Goal: Task Accomplishment & Management: Complete application form

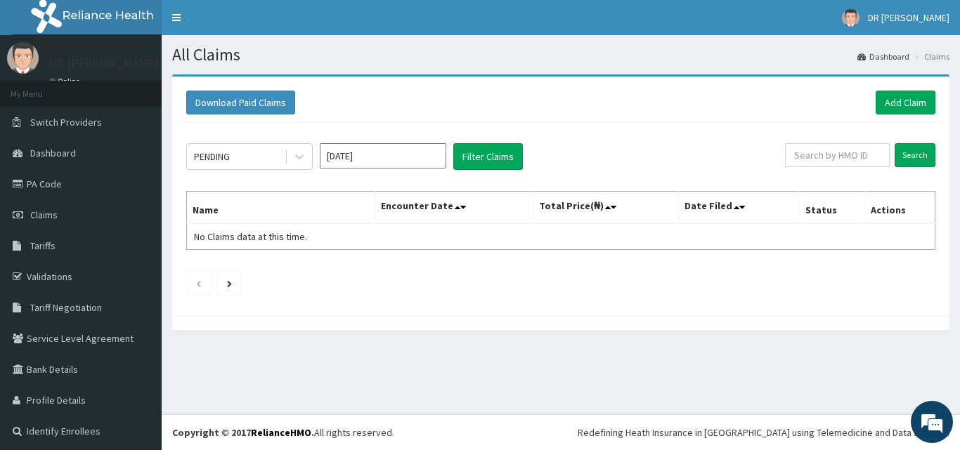
click at [40, 208] on link "Claims" at bounding box center [81, 215] width 162 height 31
click at [54, 191] on link "PA Code" at bounding box center [81, 184] width 162 height 31
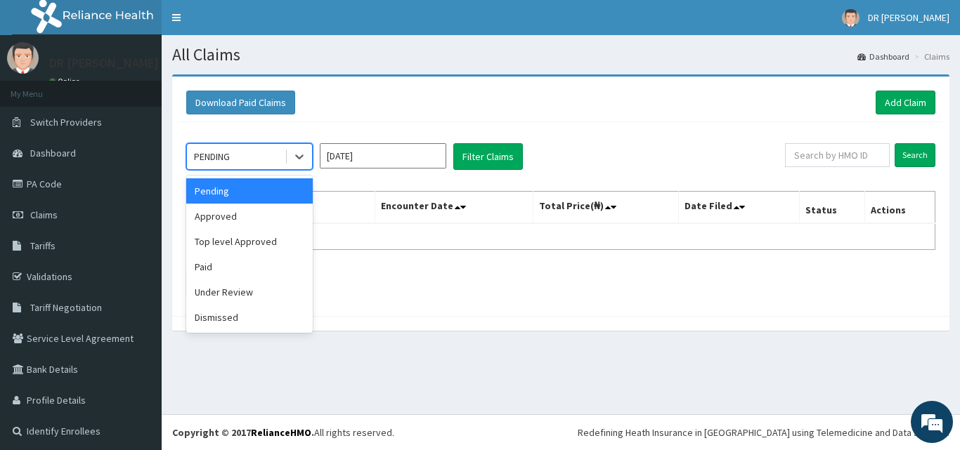
click at [246, 155] on div "PENDING" at bounding box center [236, 156] width 98 height 22
click at [224, 223] on div "Approved" at bounding box center [249, 216] width 126 height 25
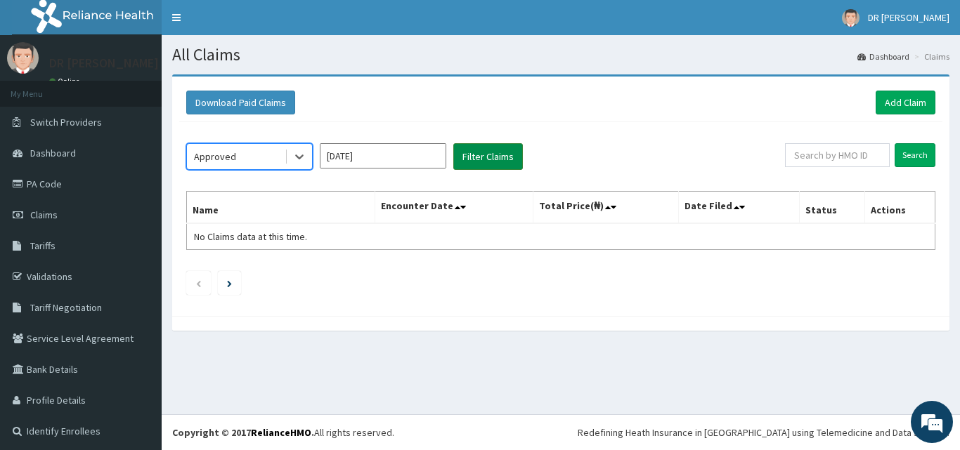
click at [491, 151] on button "Filter Claims" at bounding box center [488, 156] width 70 height 27
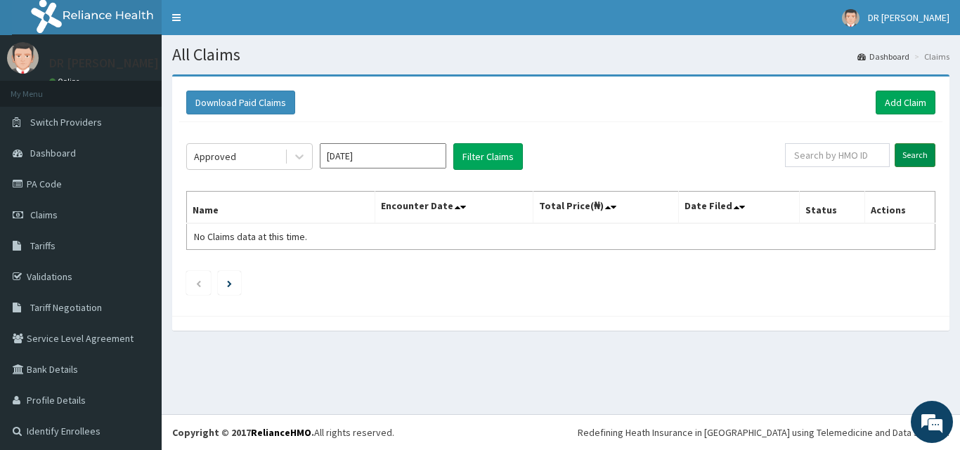
click at [901, 155] on input "Search" at bounding box center [914, 155] width 41 height 24
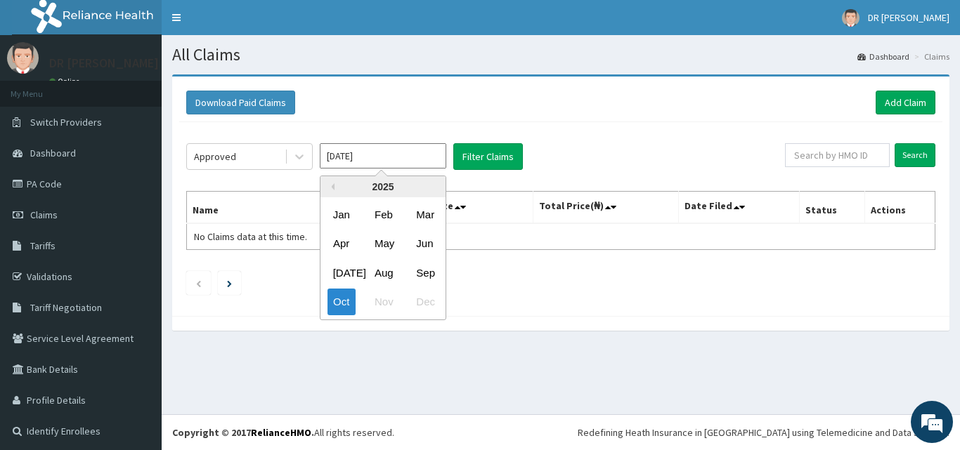
click at [396, 154] on input "Oct 2025" at bounding box center [383, 155] width 126 height 25
click at [424, 277] on div "Sep" at bounding box center [424, 273] width 28 height 26
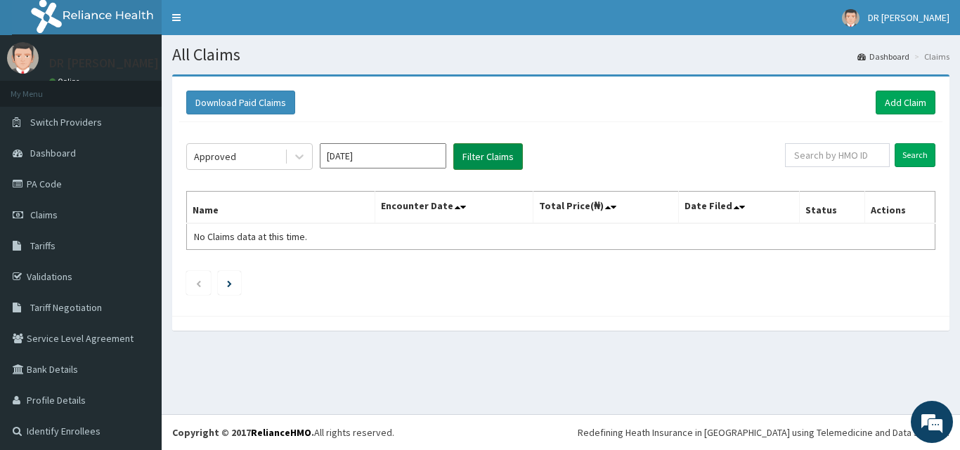
click at [498, 149] on button "Filter Claims" at bounding box center [488, 156] width 70 height 27
click at [906, 156] on input "Search" at bounding box center [914, 155] width 41 height 24
click at [226, 158] on div "Approved" at bounding box center [215, 157] width 42 height 14
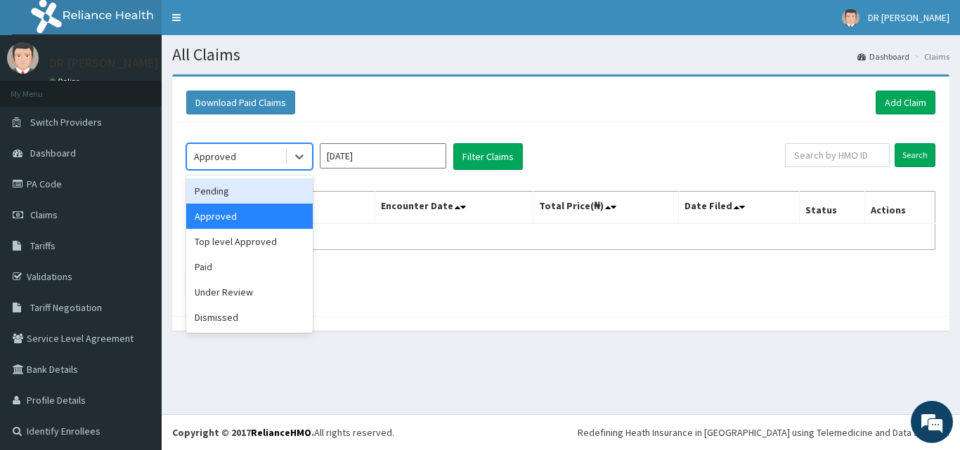
click at [255, 189] on div "Pending" at bounding box center [249, 190] width 126 height 25
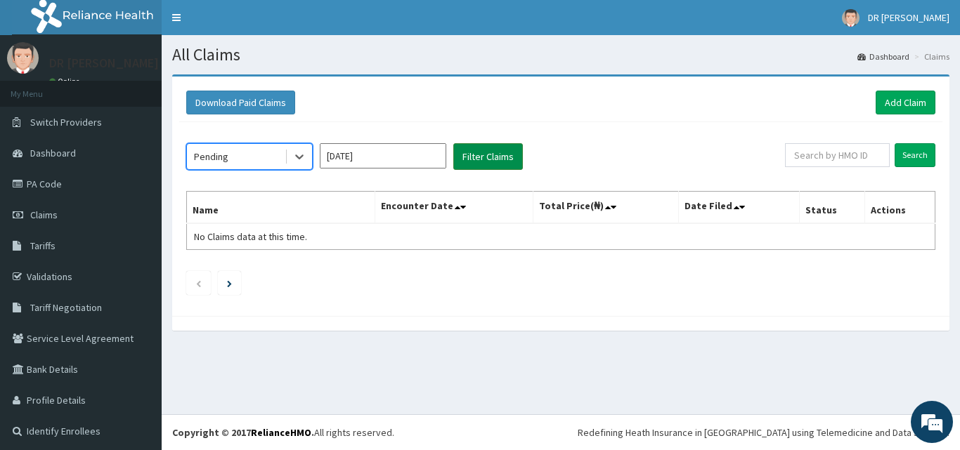
click at [492, 151] on button "Filter Claims" at bounding box center [488, 156] width 70 height 27
click at [483, 152] on button "Filter Claims" at bounding box center [488, 156] width 70 height 27
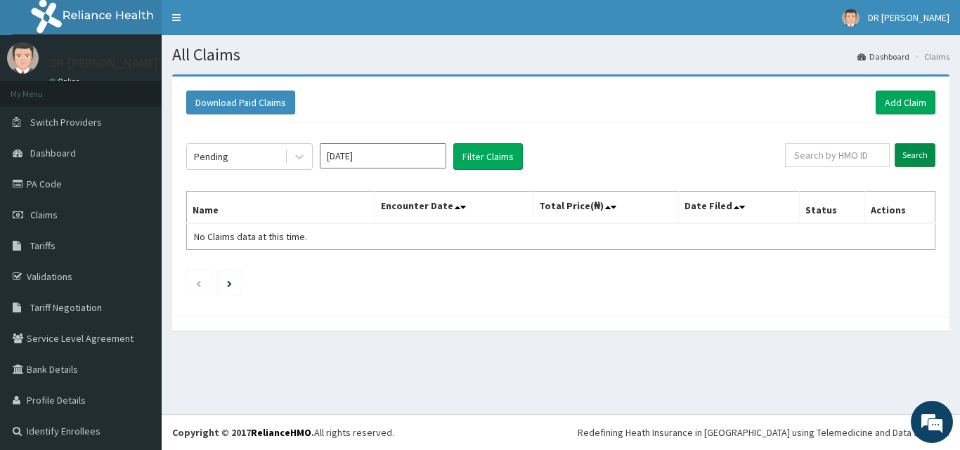
click at [906, 151] on input "Search" at bounding box center [914, 155] width 41 height 24
click at [471, 153] on button "Filter Claims" at bounding box center [488, 156] width 70 height 27
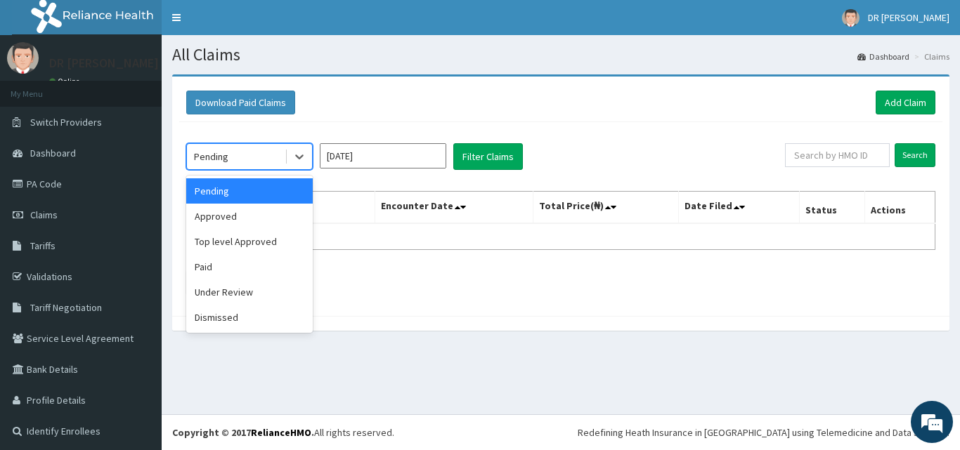
click at [240, 158] on div "Pending" at bounding box center [236, 156] width 98 height 22
click at [215, 263] on div "Paid" at bounding box center [249, 266] width 126 height 25
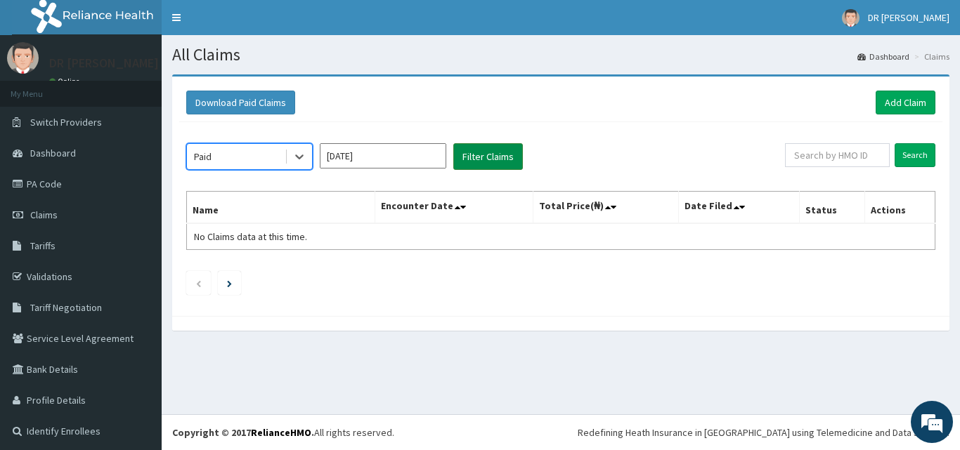
click at [500, 159] on button "Filter Claims" at bounding box center [488, 156] width 70 height 27
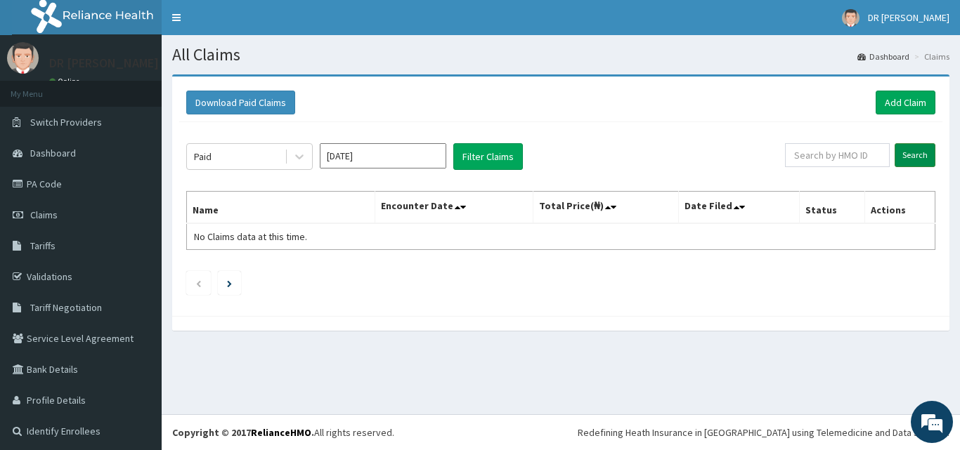
click at [904, 149] on input "Search" at bounding box center [914, 155] width 41 height 24
click at [370, 162] on input "Sep 2025" at bounding box center [383, 155] width 126 height 25
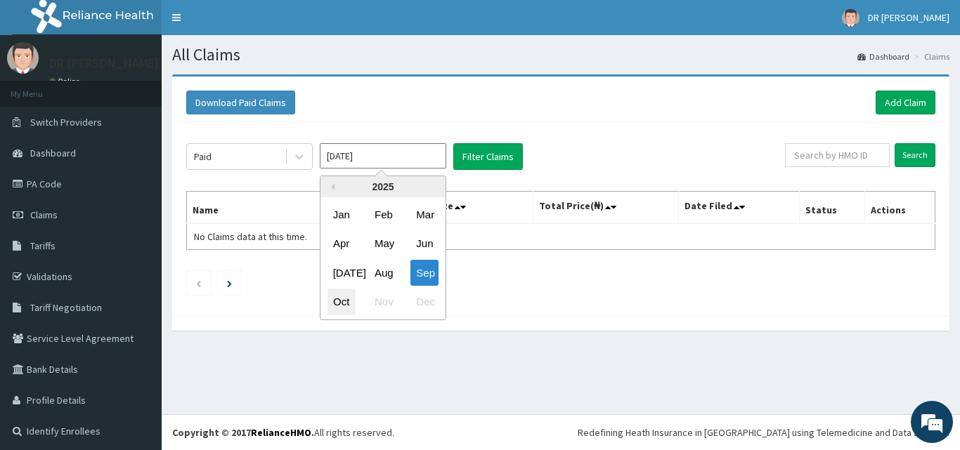
click at [343, 308] on div "Oct" at bounding box center [341, 302] width 28 height 26
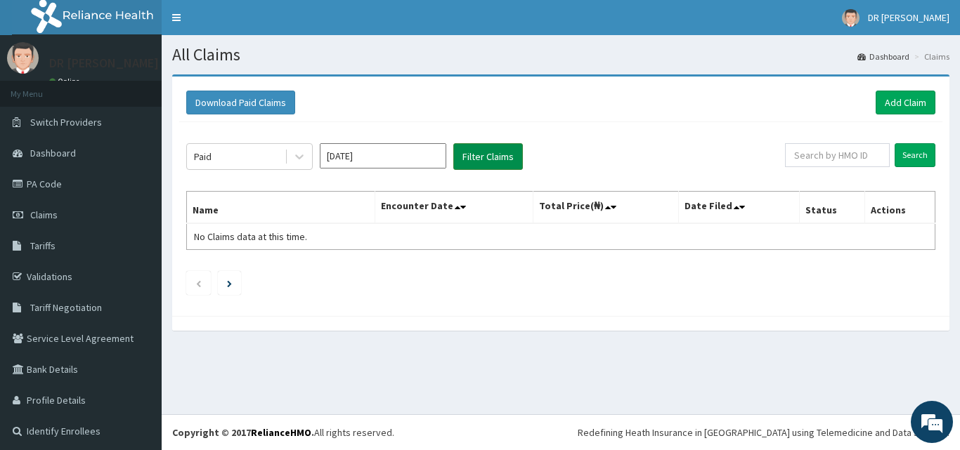
click at [501, 162] on button "Filter Claims" at bounding box center [488, 156] width 70 height 27
click at [393, 146] on input "Oct 2025" at bounding box center [383, 155] width 126 height 25
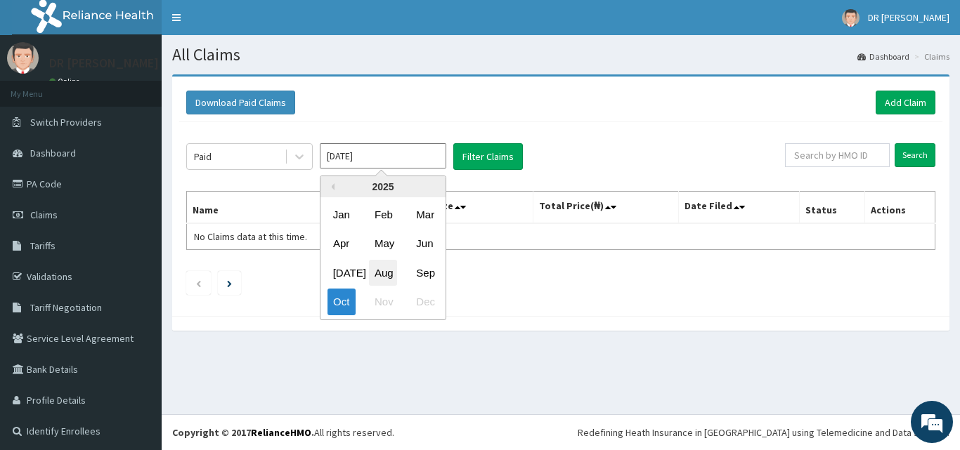
click at [382, 282] on div "Aug" at bounding box center [383, 273] width 28 height 26
type input "Aug 2025"
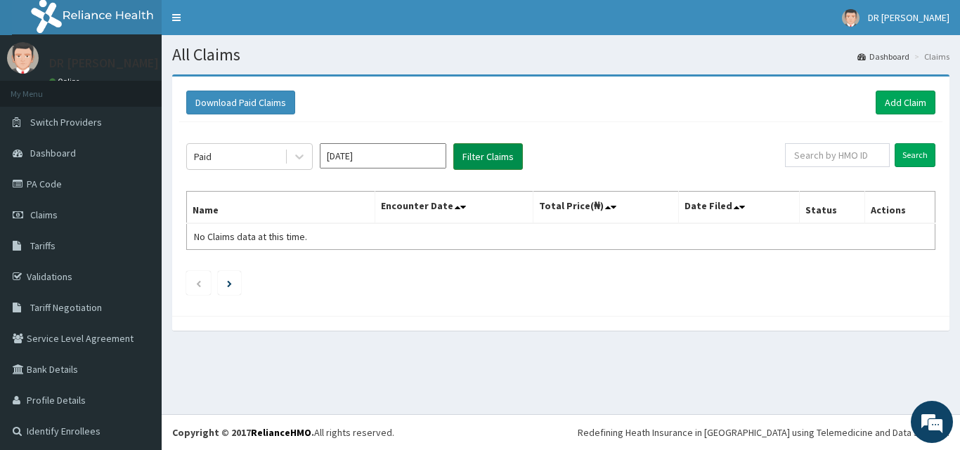
click at [502, 143] on button "Filter Claims" at bounding box center [488, 156] width 70 height 27
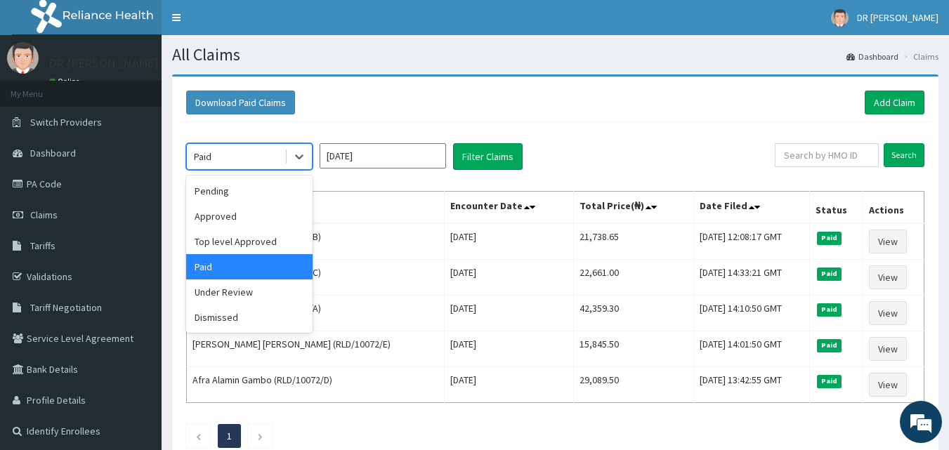
click at [269, 157] on div "Paid" at bounding box center [236, 156] width 98 height 22
click at [272, 189] on div "Pending" at bounding box center [249, 190] width 126 height 25
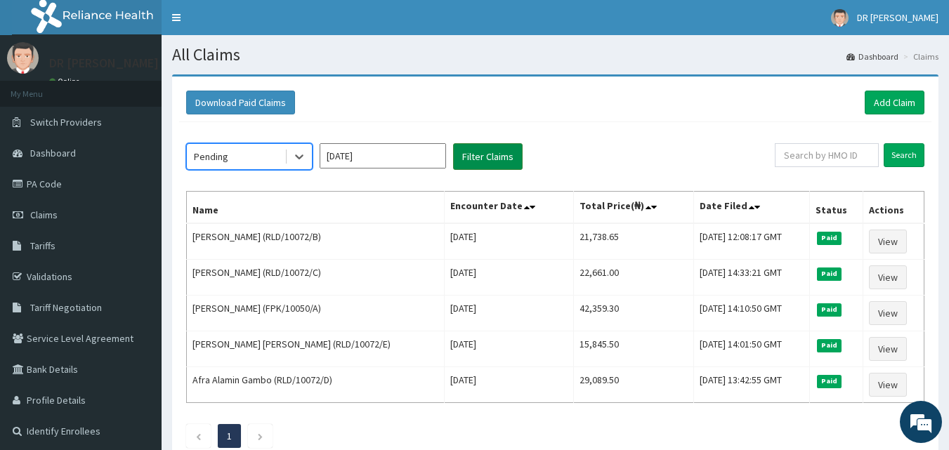
click at [471, 159] on button "Filter Claims" at bounding box center [488, 156] width 70 height 27
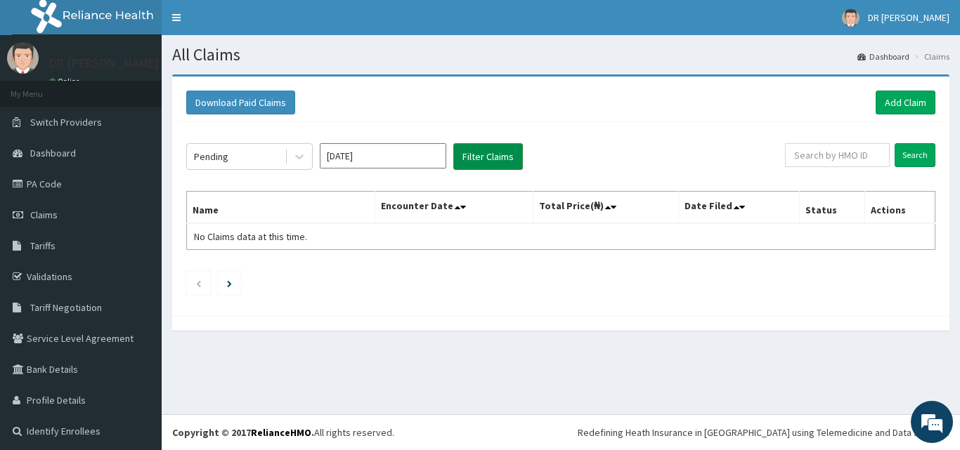
click at [471, 159] on button "Filter Claims" at bounding box center [488, 156] width 70 height 27
click at [264, 155] on div "Pending" at bounding box center [236, 156] width 98 height 22
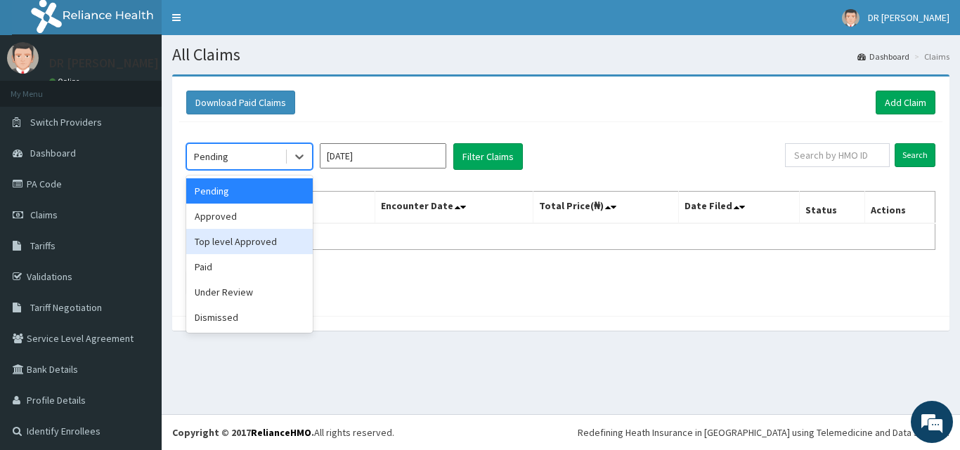
click at [278, 247] on div "Top level Approved" at bounding box center [249, 241] width 126 height 25
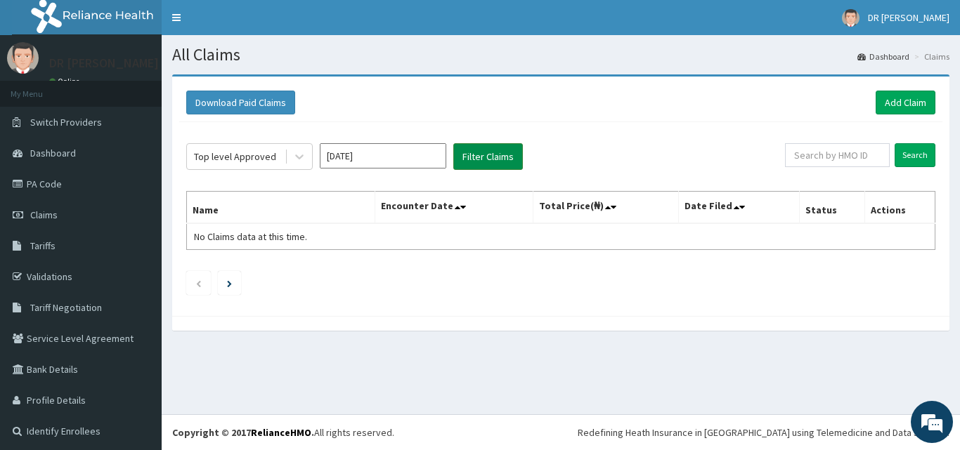
click at [502, 150] on button "Filter Claims" at bounding box center [488, 156] width 70 height 27
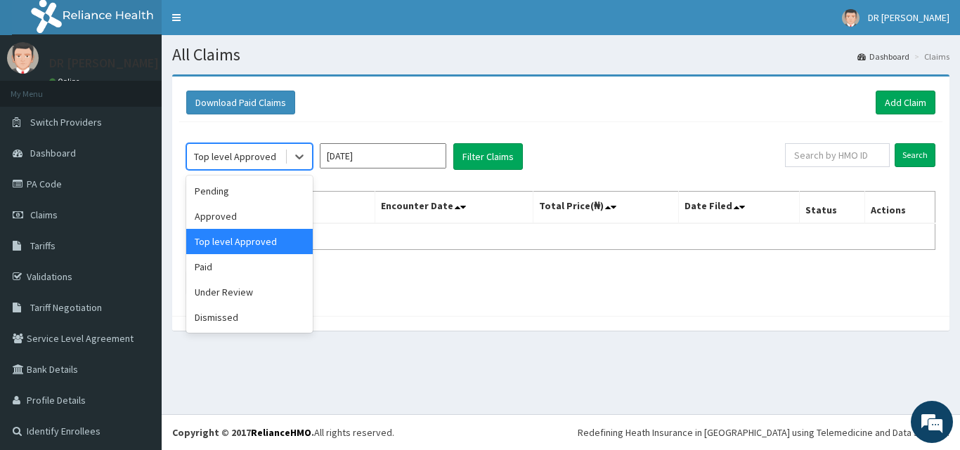
click at [280, 165] on div "Top level Approved" at bounding box center [236, 156] width 98 height 22
click at [255, 286] on div "Under Review" at bounding box center [249, 292] width 126 height 25
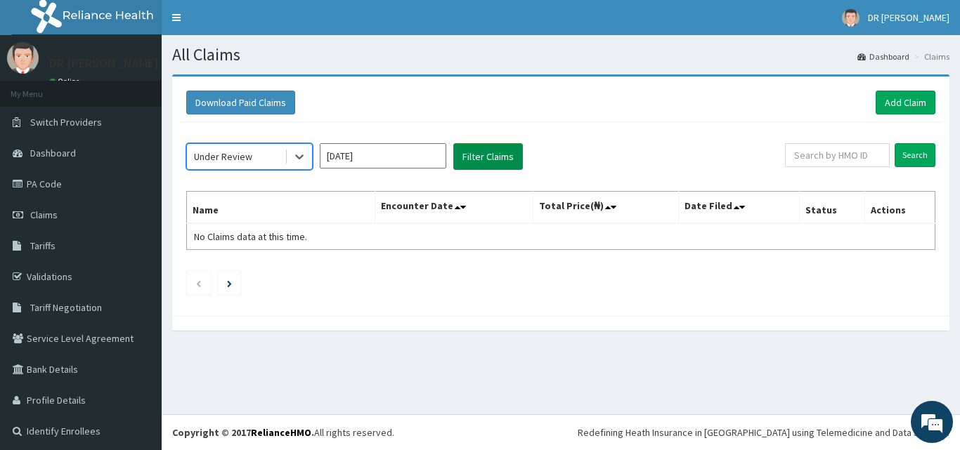
click at [490, 163] on button "Filter Claims" at bounding box center [488, 156] width 70 height 27
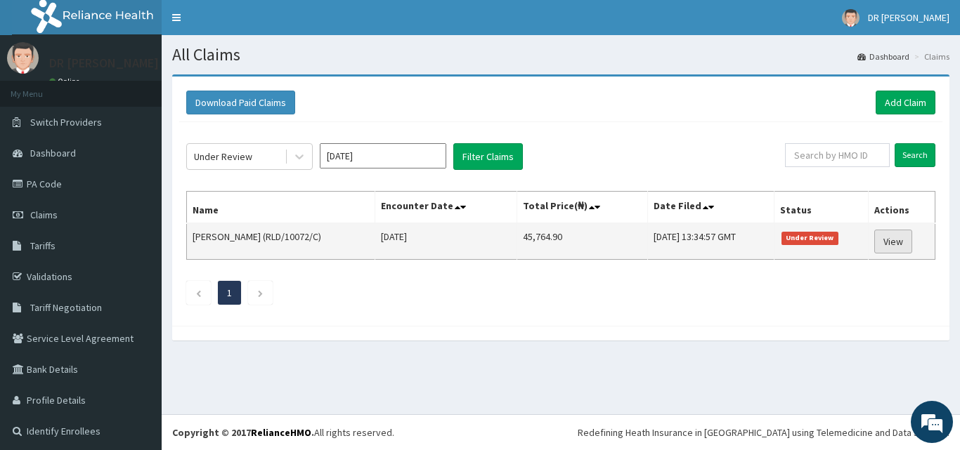
click at [889, 247] on link "View" at bounding box center [893, 242] width 38 height 24
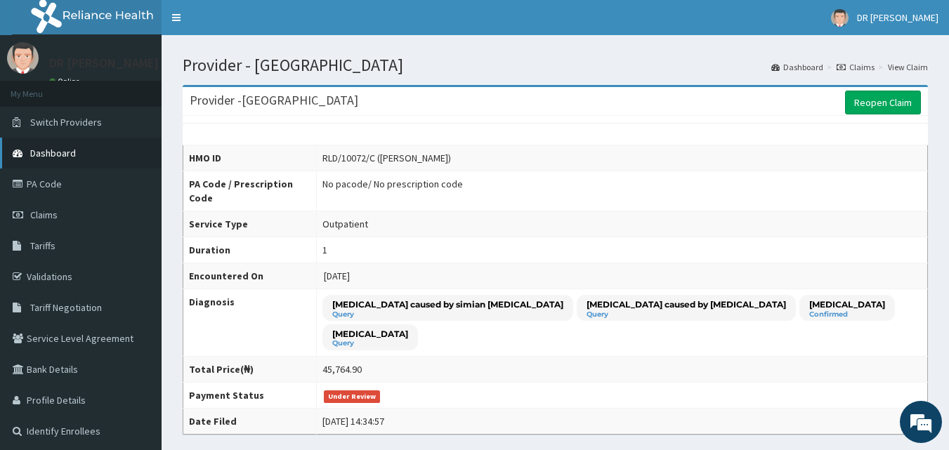
click at [20, 146] on link "Dashboard" at bounding box center [81, 153] width 162 height 31
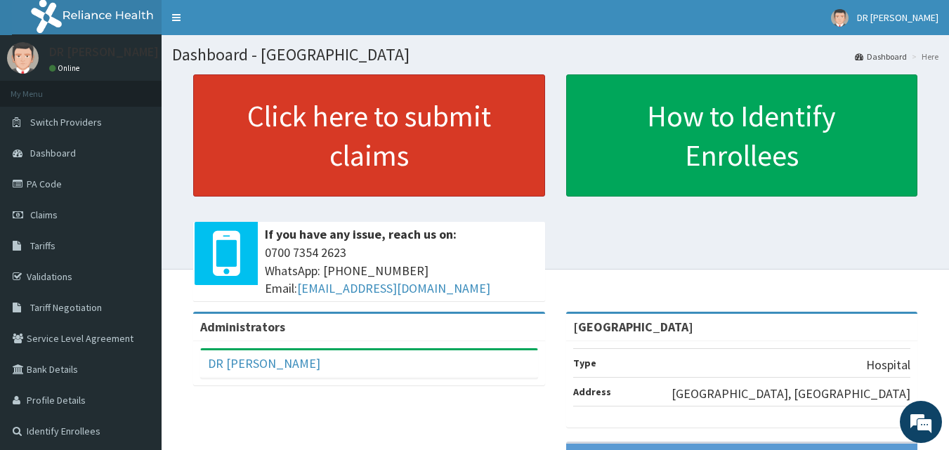
click at [330, 115] on link "Click here to submit claims" at bounding box center [369, 135] width 352 height 122
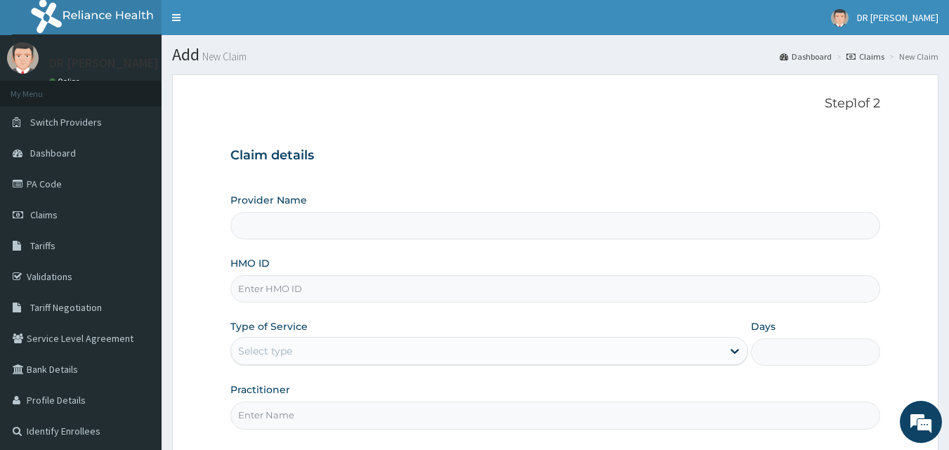
click at [299, 221] on input "Provider Name" at bounding box center [555, 225] width 651 height 27
click at [286, 288] on input "HMO ID" at bounding box center [555, 288] width 651 height 27
type input "[GEOGRAPHIC_DATA]"
click at [384, 300] on input "HMO ID" at bounding box center [555, 288] width 651 height 27
click at [351, 299] on input "HMO ID" at bounding box center [555, 288] width 651 height 27
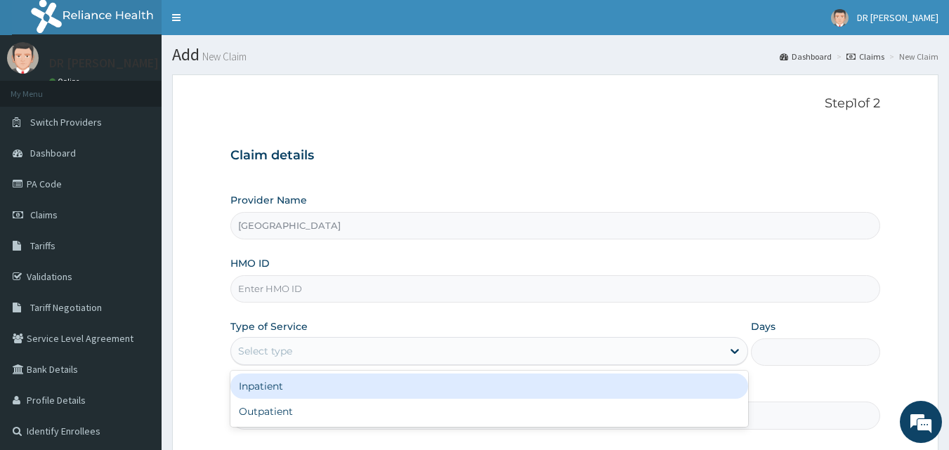
click at [344, 353] on div "Select type" at bounding box center [476, 351] width 491 height 22
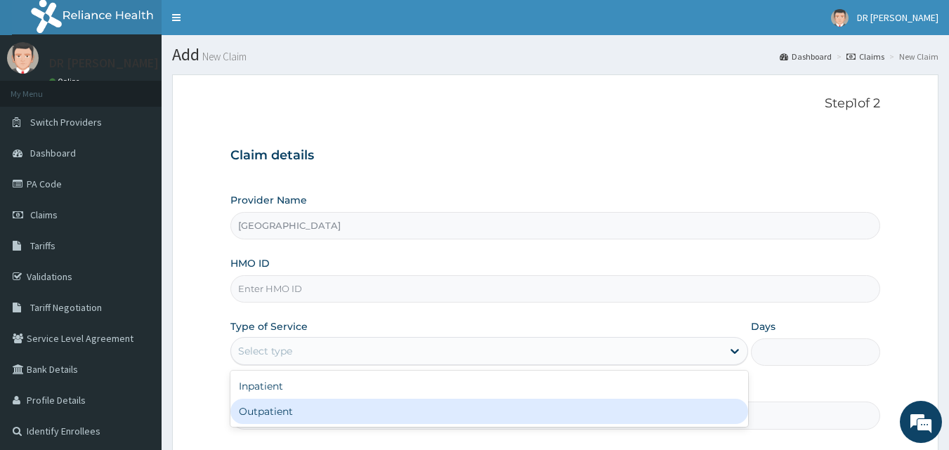
click at [245, 419] on div "Outpatient" at bounding box center [489, 411] width 518 height 25
type input "1"
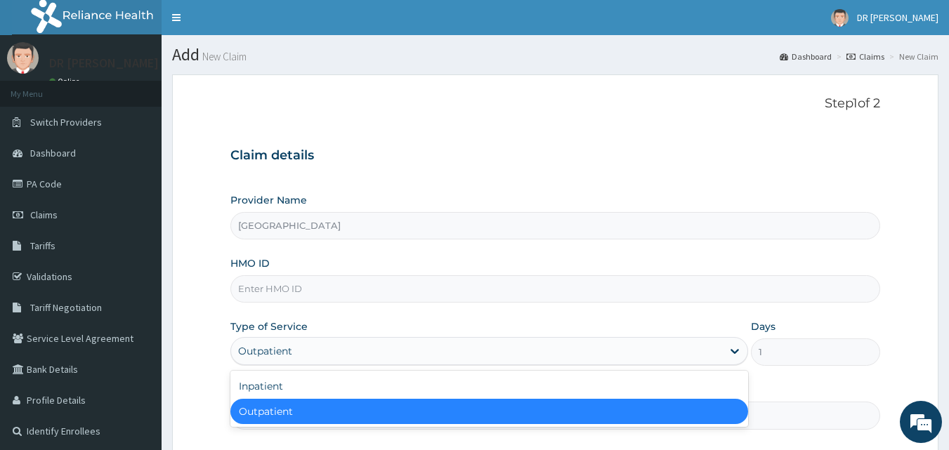
click at [515, 355] on div "Outpatient" at bounding box center [476, 351] width 491 height 22
click at [416, 412] on div "Outpatient" at bounding box center [489, 411] width 518 height 25
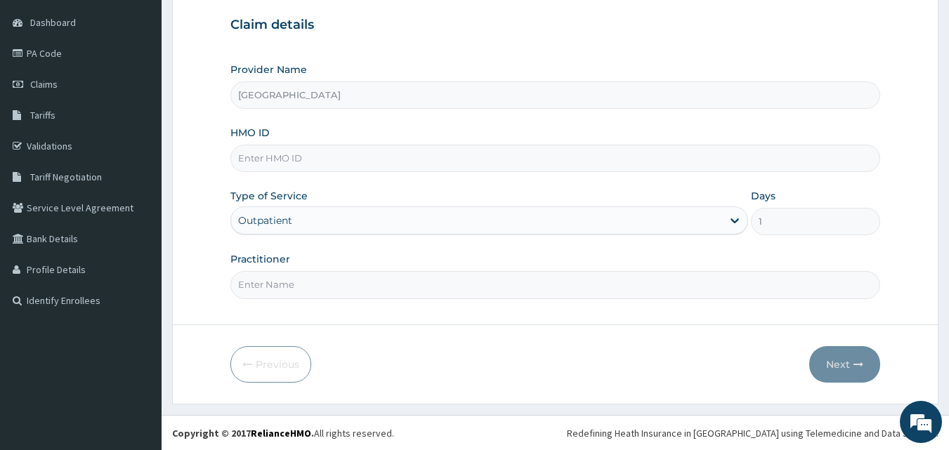
scroll to position [131, 0]
click at [24, 153] on link "Validations" at bounding box center [81, 145] width 162 height 31
